Goal: Communication & Community: Answer question/provide support

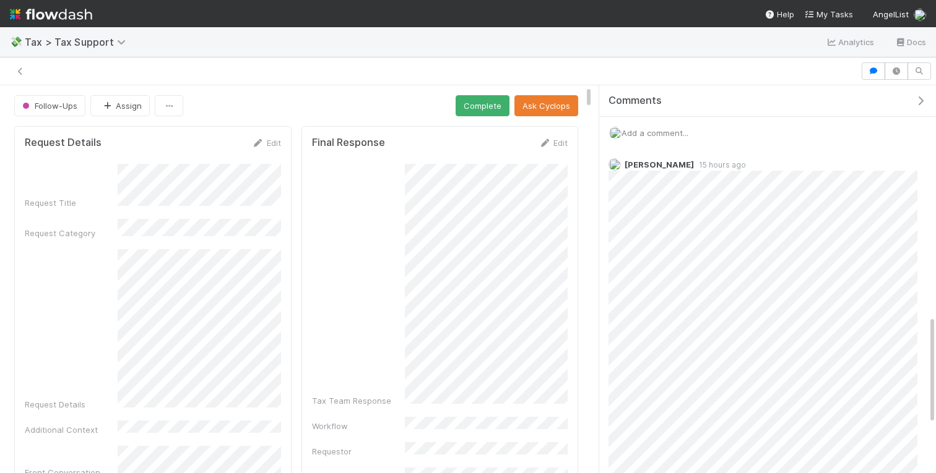
scroll to position [825, 0]
click at [887, 73] on button "button" at bounding box center [896, 70] width 24 height 17
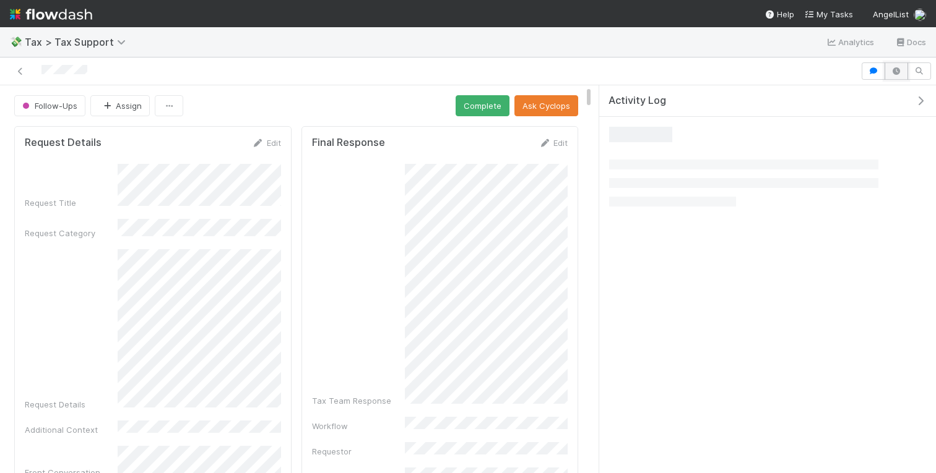
scroll to position [0, 0]
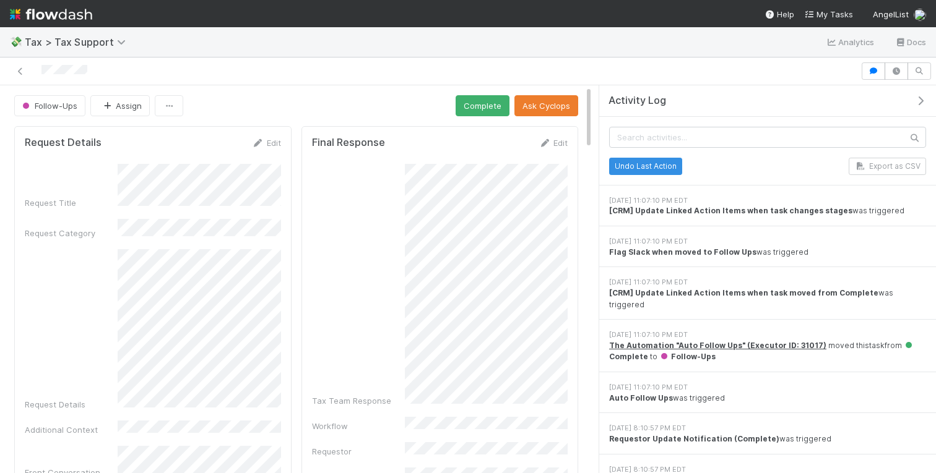
click at [923, 99] on icon "button" at bounding box center [920, 101] width 12 height 10
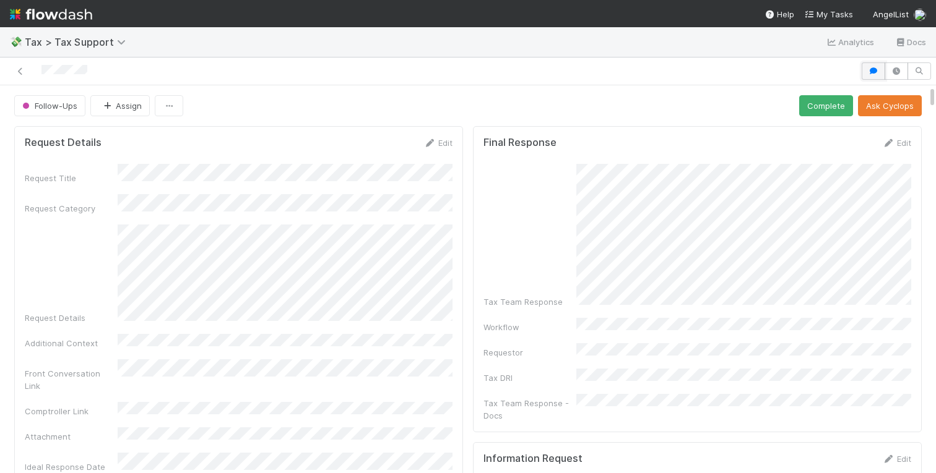
click at [880, 77] on button "button" at bounding box center [873, 70] width 24 height 17
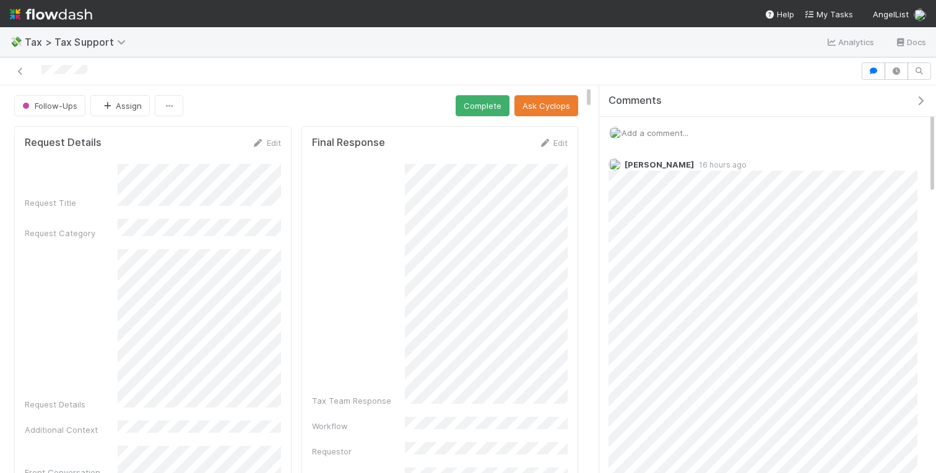
click at [640, 131] on span "Add a comment..." at bounding box center [654, 133] width 67 height 10
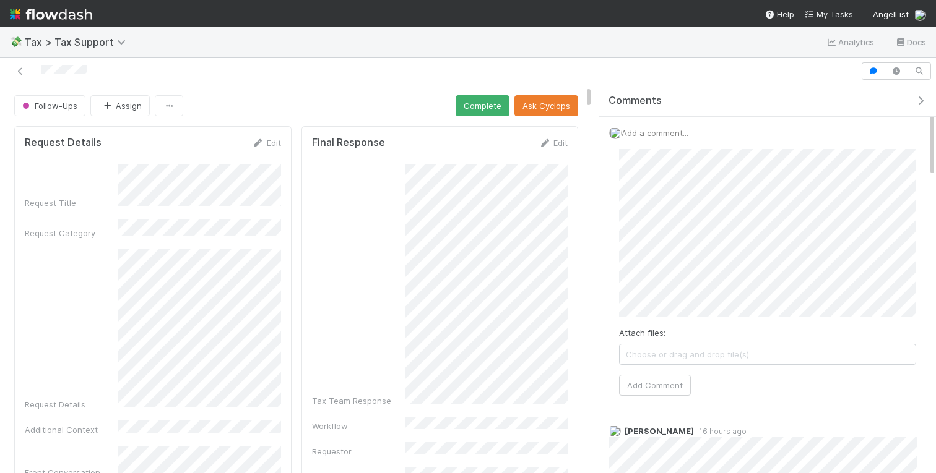
click at [655, 395] on div "Attach files: Choose or drag and drop file(s) Add Comment" at bounding box center [767, 272] width 317 height 267
click at [649, 385] on button "Add Comment" at bounding box center [655, 385] width 72 height 21
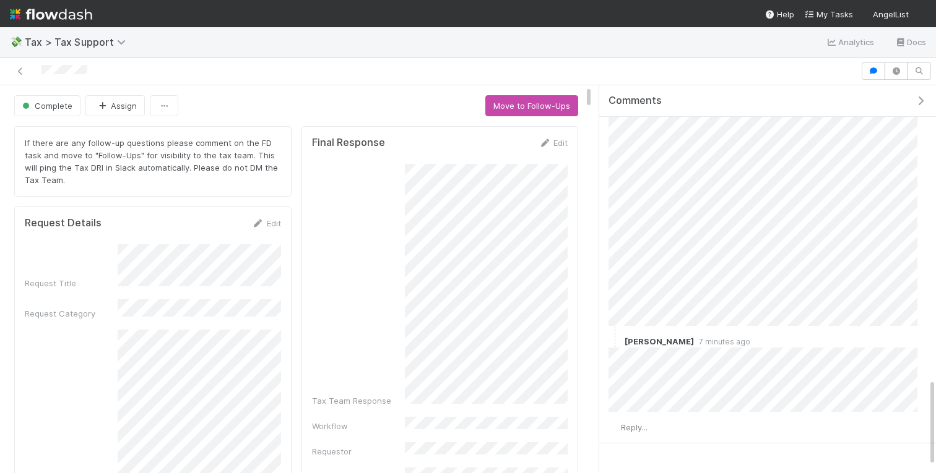
scroll to position [1291, 0]
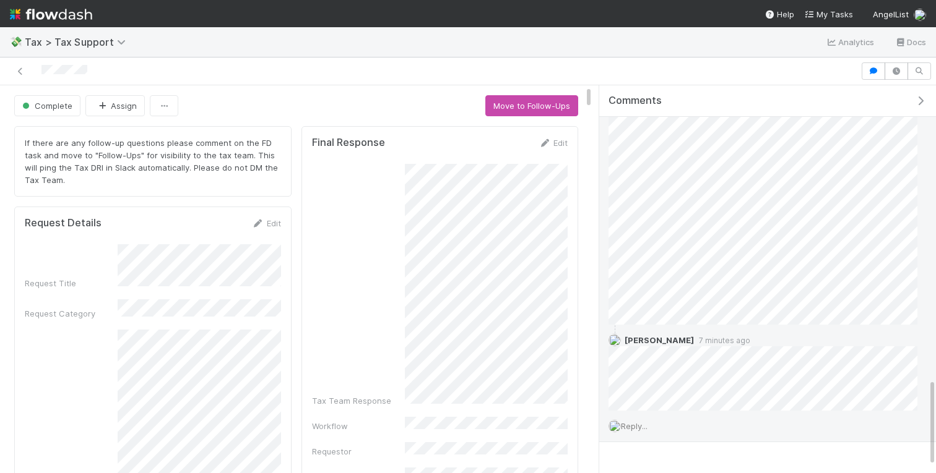
click at [645, 421] on span "Reply..." at bounding box center [634, 426] width 27 height 10
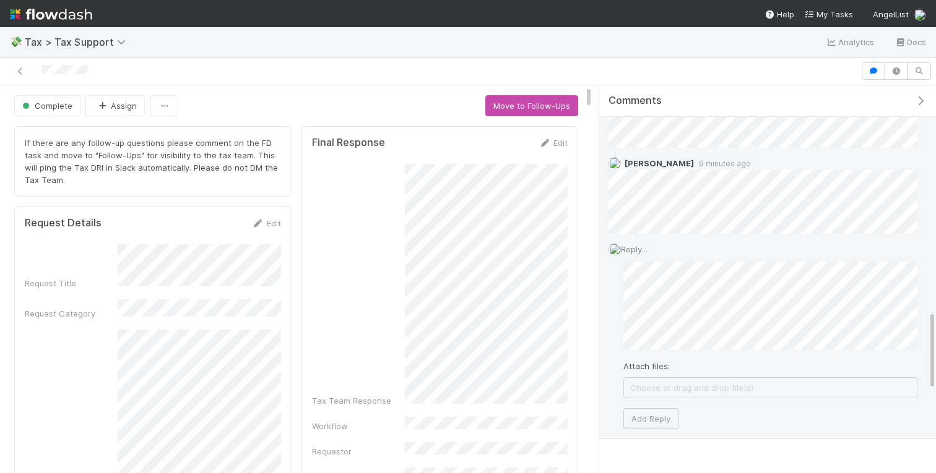
scroll to position [1494, 0]
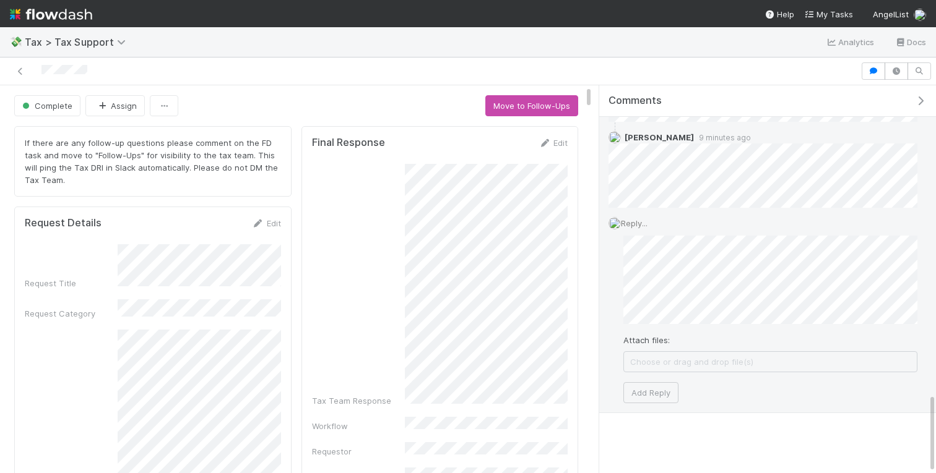
click at [917, 290] on div "Reply... Attach files: Choose or drag and drop file(s) Add Reply" at bounding box center [762, 310] width 327 height 205
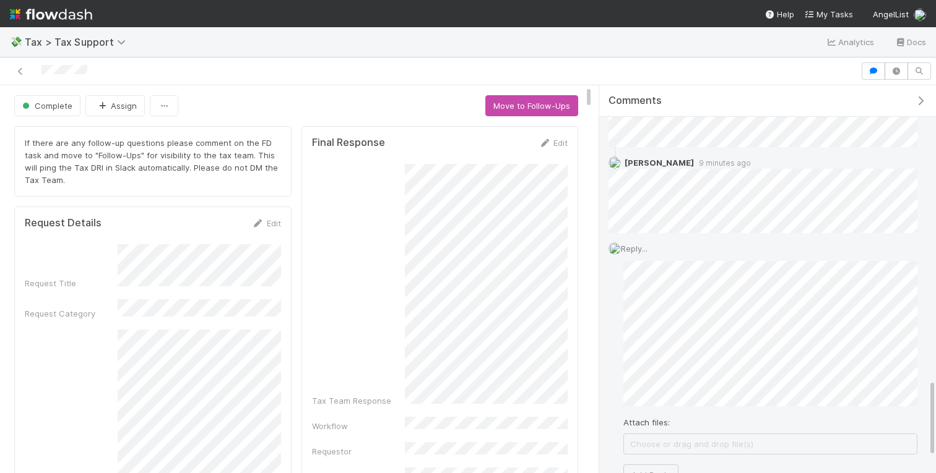
scroll to position [1488, 0]
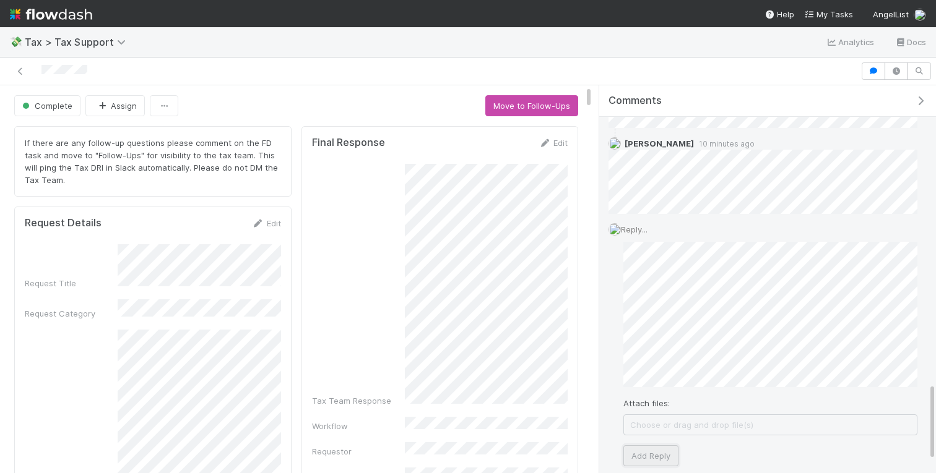
click at [657, 452] on button "Add Reply" at bounding box center [650, 455] width 55 height 21
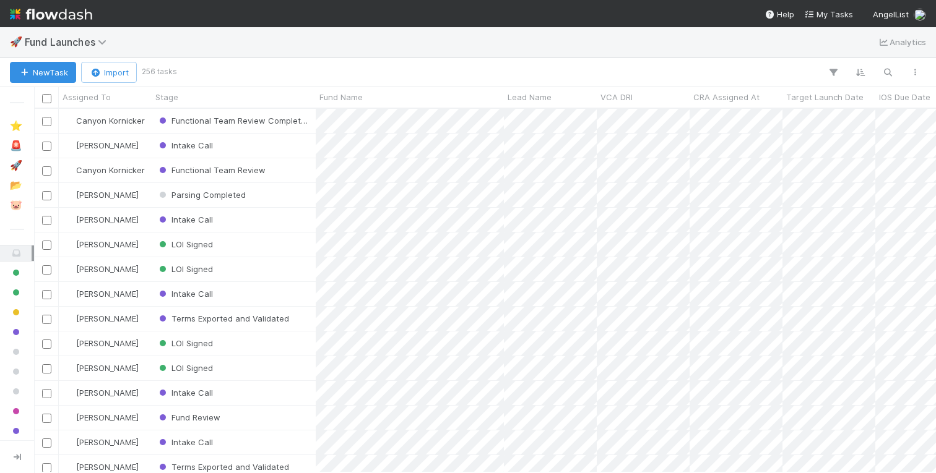
scroll to position [364, 901]
click at [898, 72] on div at bounding box center [551, 72] width 754 height 16
click at [890, 72] on icon "button" at bounding box center [887, 72] width 12 height 11
type input "midwest"
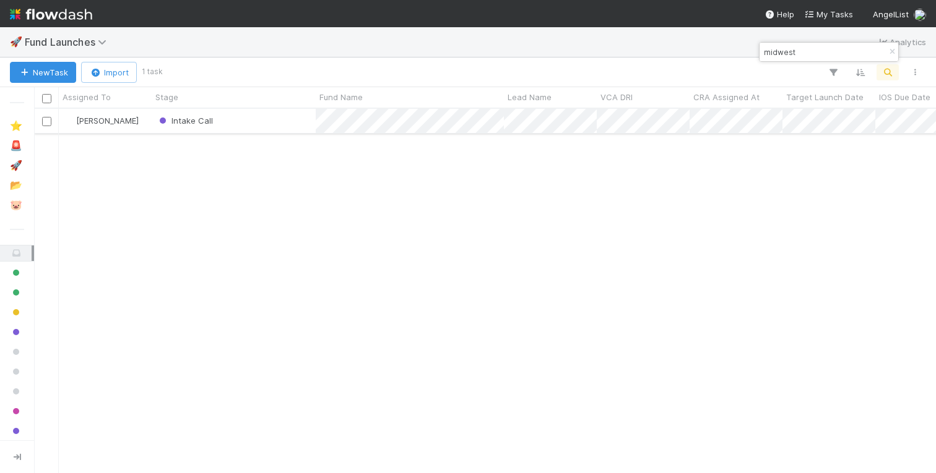
click at [275, 121] on div "Intake Call" at bounding box center [234, 121] width 164 height 24
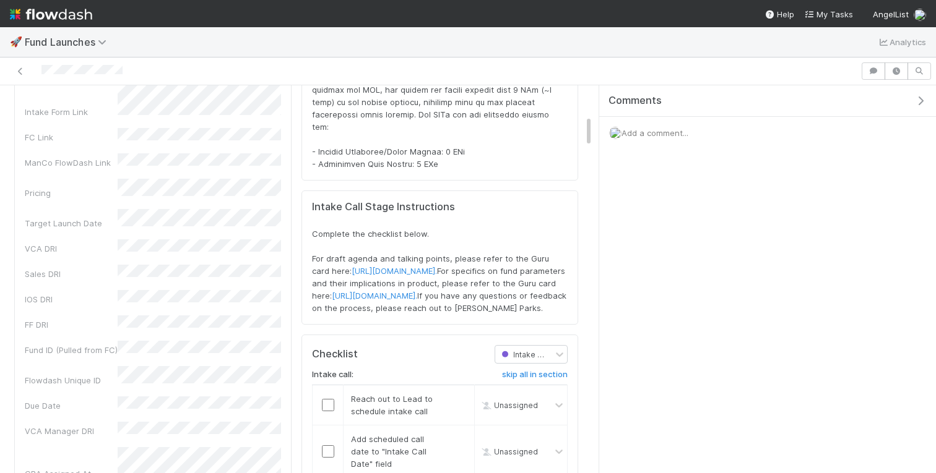
click at [913, 103] on button "button" at bounding box center [922, 100] width 25 height 11
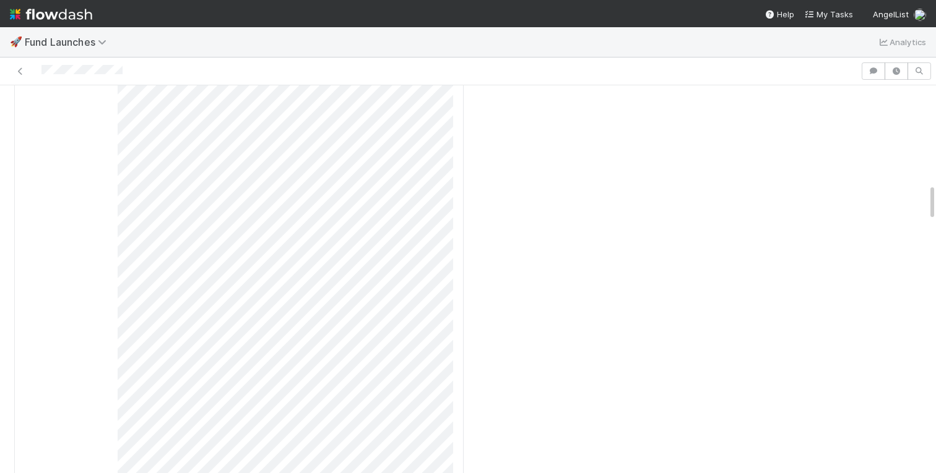
scroll to position [1042, 0]
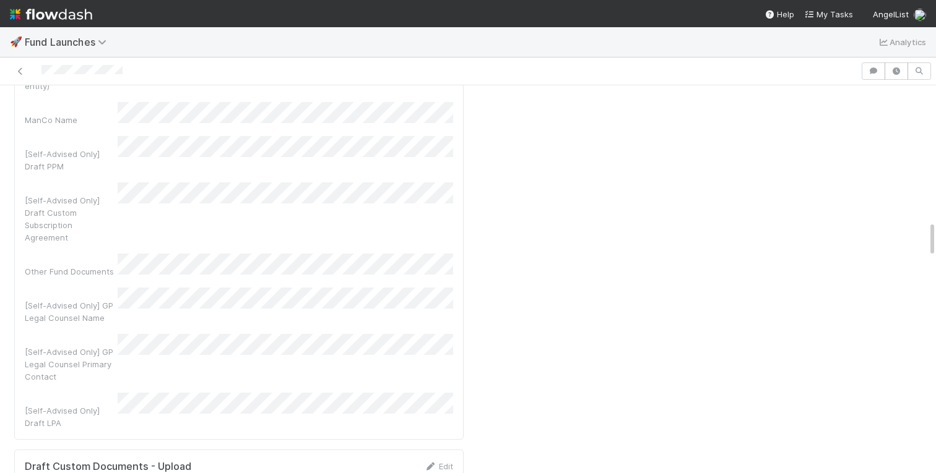
scroll to position [1429, 0]
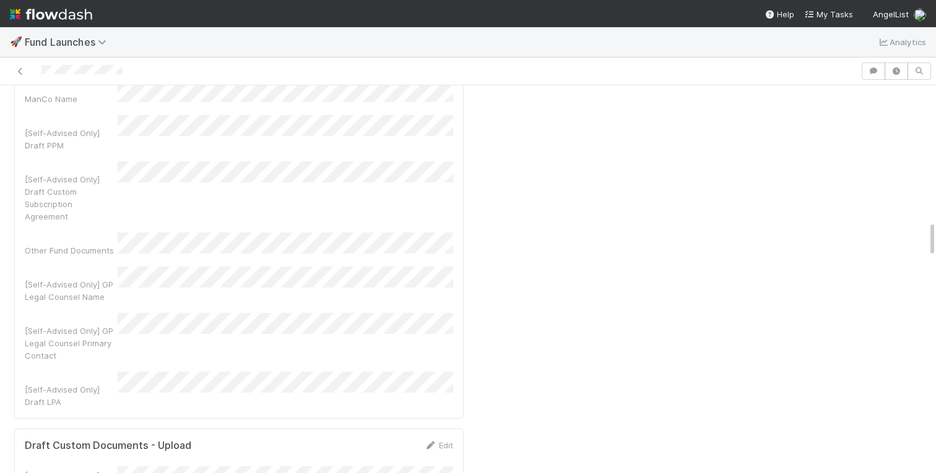
click at [542, 365] on div "Stage SLA and Timeline Intake Call Stage Instructions Complete the checklist be…" at bounding box center [697, 322] width 458 height 3258
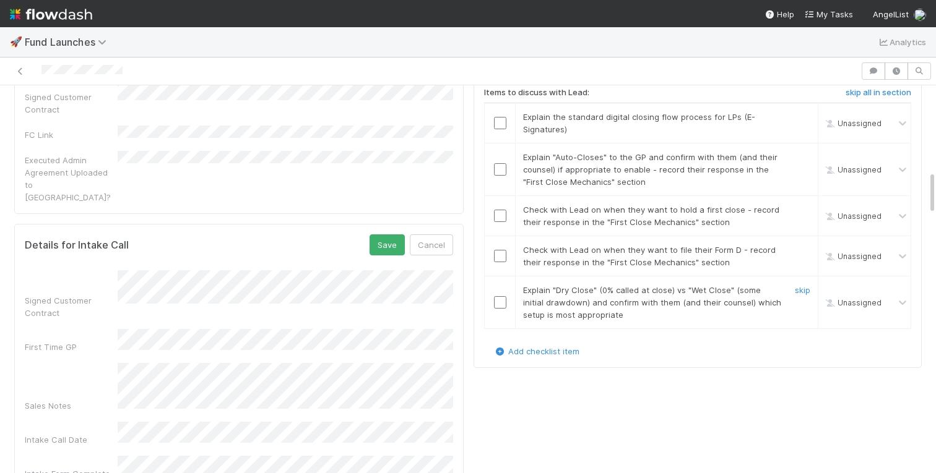
scroll to position [728, 0]
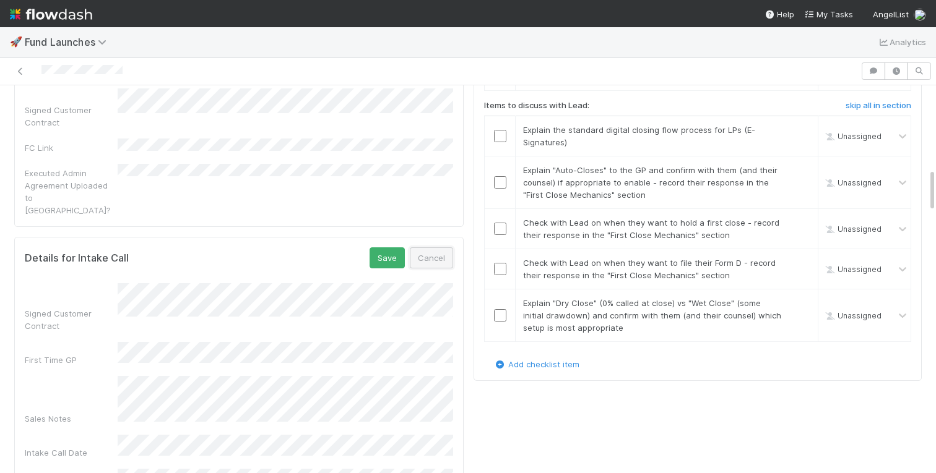
click at [433, 247] on button "Cancel" at bounding box center [431, 257] width 43 height 21
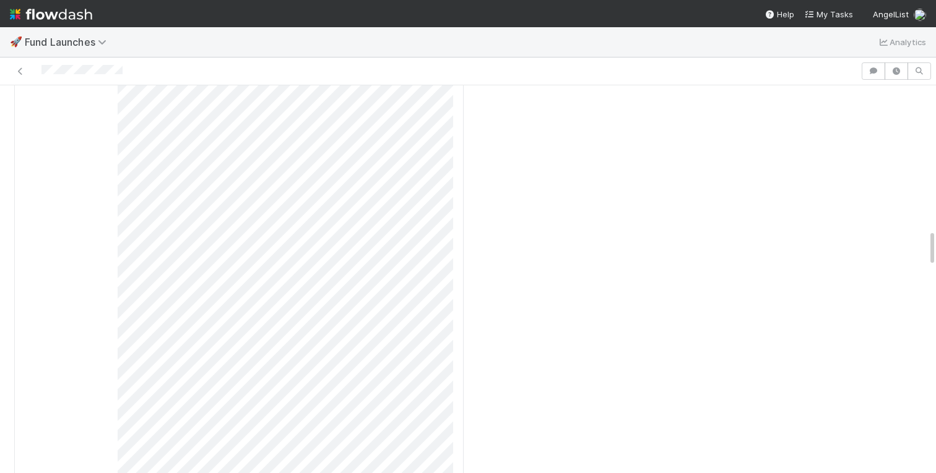
scroll to position [1523, 0]
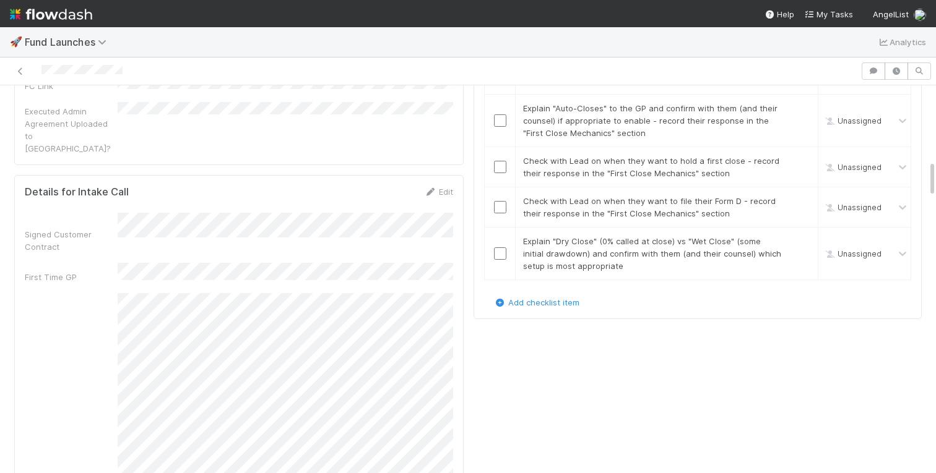
scroll to position [787, 0]
